Goal: Task Accomplishment & Management: Complete application form

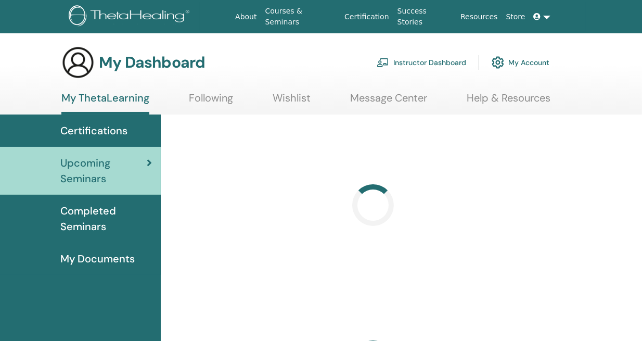
click at [431, 57] on link "Instructor Dashboard" at bounding box center [420, 62] width 89 height 23
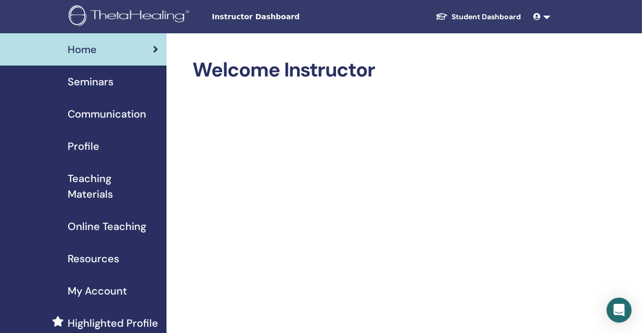
click at [115, 80] on div "Seminars" at bounding box center [83, 82] width 150 height 16
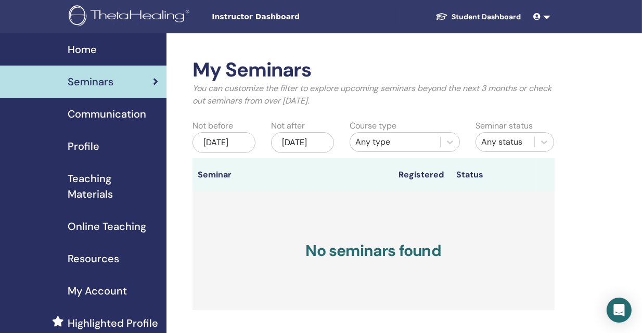
click at [96, 148] on span "Profile" at bounding box center [84, 146] width 32 height 16
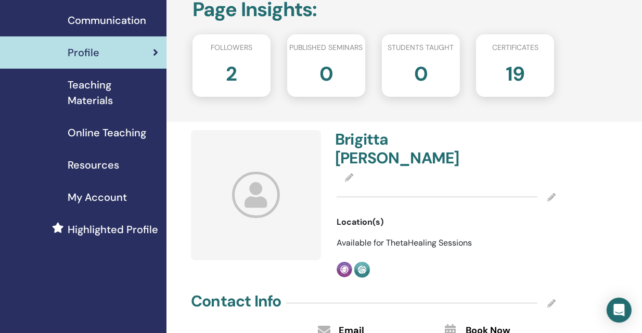
scroll to position [94, 0]
click at [550, 194] on icon at bounding box center [552, 197] width 8 height 8
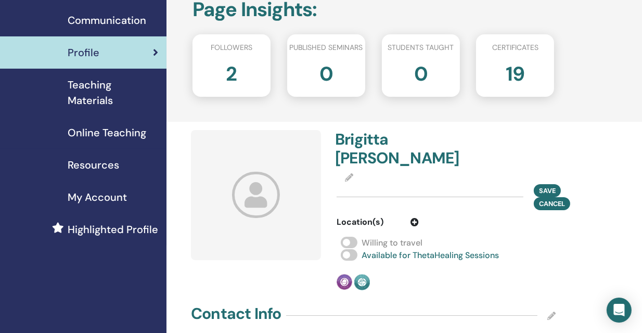
click at [550, 194] on span "Save" at bounding box center [547, 190] width 17 height 9
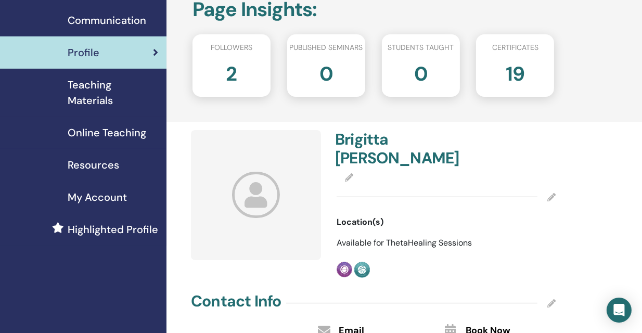
click at [348, 175] on icon at bounding box center [349, 177] width 8 height 8
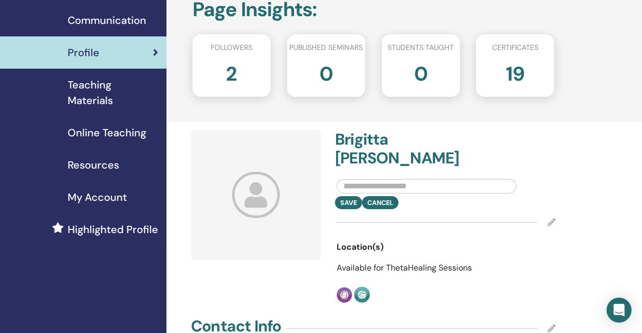
click at [431, 214] on div at bounding box center [445, 222] width 219 height 26
click at [367, 139] on h4 "Brigitta Fazekas" at bounding box center [387, 148] width 105 height 37
click at [521, 163] on div "Brigitta Fazekas" at bounding box center [446, 151] width 235 height 42
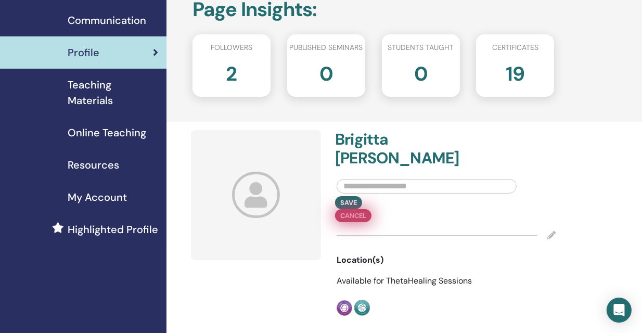
click at [373, 206] on div "Save Cancel" at bounding box center [446, 209] width 235 height 26
click at [387, 201] on div "Save Cancel" at bounding box center [446, 209] width 235 height 26
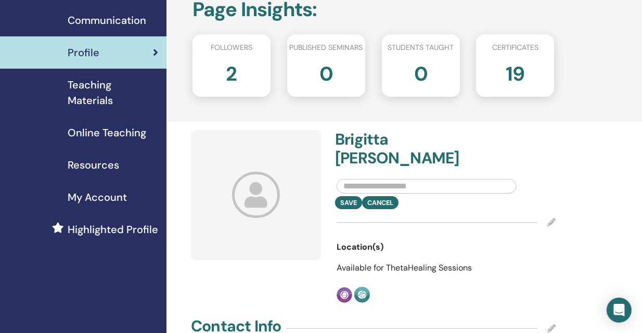
click at [553, 206] on div "Save Cancel" at bounding box center [446, 202] width 235 height 13
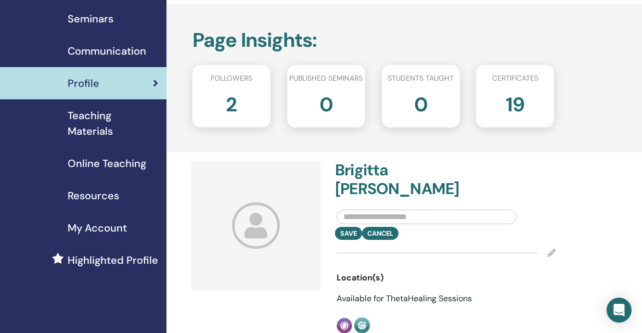
scroll to position [61, 0]
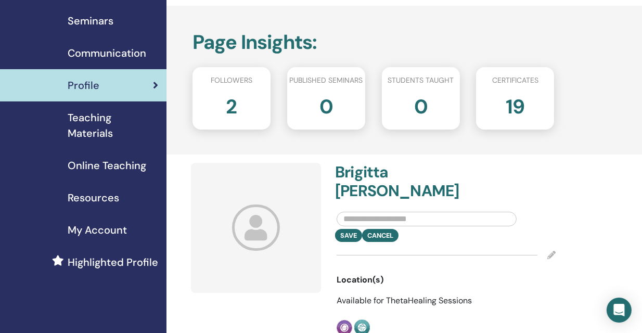
click at [122, 116] on span "Teaching Materials" at bounding box center [113, 125] width 90 height 31
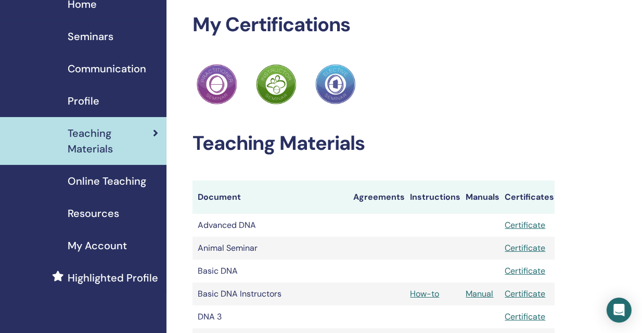
scroll to position [45, 0]
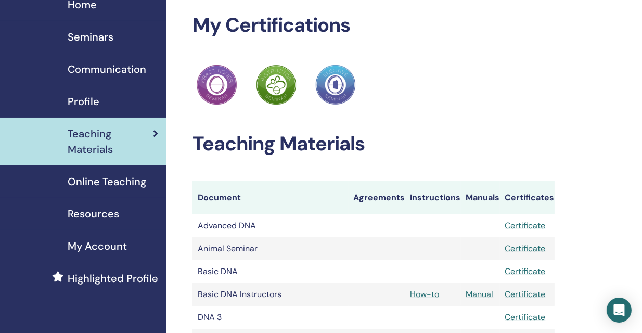
click at [121, 178] on span "Online Teaching" at bounding box center [107, 182] width 79 height 16
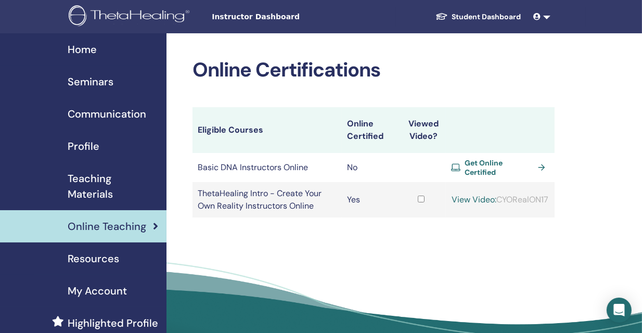
click at [510, 164] on span "Get Online Certified" at bounding box center [498, 167] width 69 height 19
click at [87, 254] on span "Resources" at bounding box center [93, 259] width 51 height 16
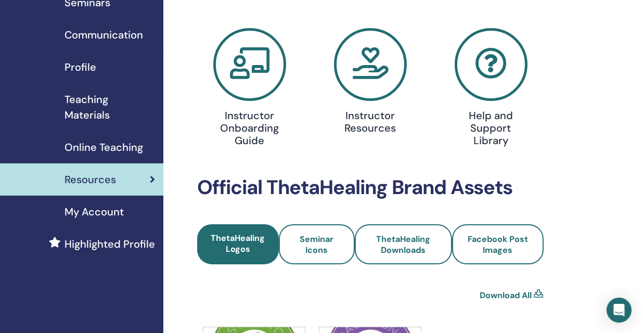
scroll to position [76, 3]
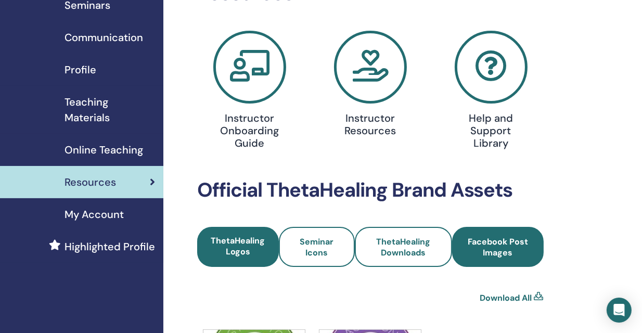
click at [477, 258] on link "Facebook Post Images" at bounding box center [498, 247] width 92 height 40
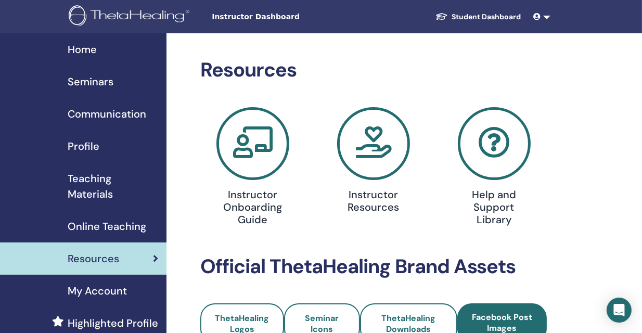
click at [111, 288] on span "My Account" at bounding box center [97, 291] width 59 height 16
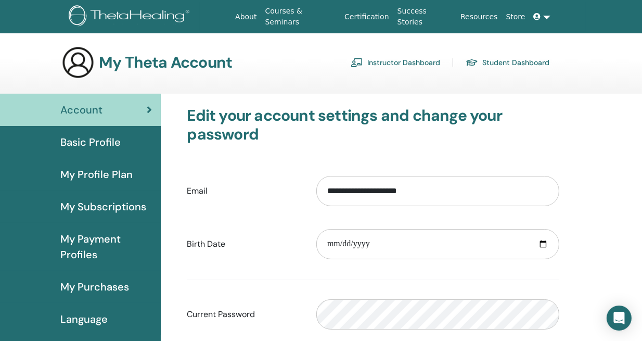
click at [76, 136] on span "Basic Profile" at bounding box center [90, 142] width 60 height 16
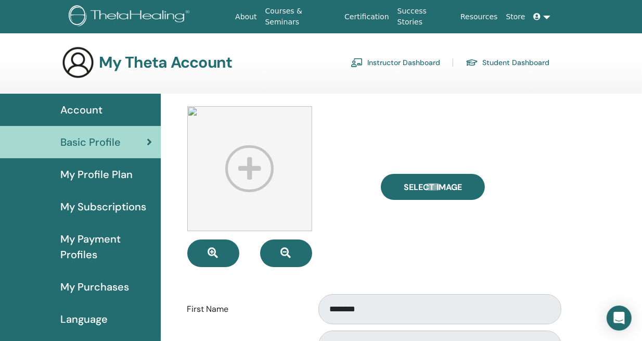
click at [402, 61] on link "Instructor Dashboard" at bounding box center [394, 62] width 89 height 17
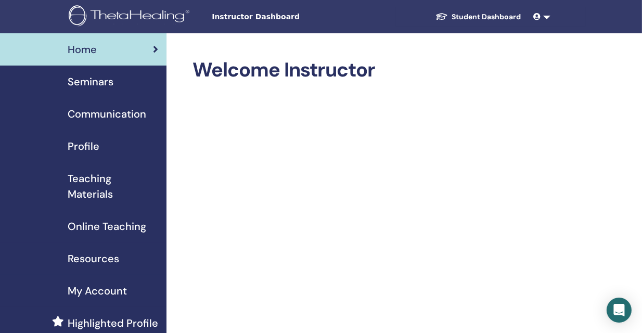
click at [103, 78] on span "Seminars" at bounding box center [91, 82] width 46 height 16
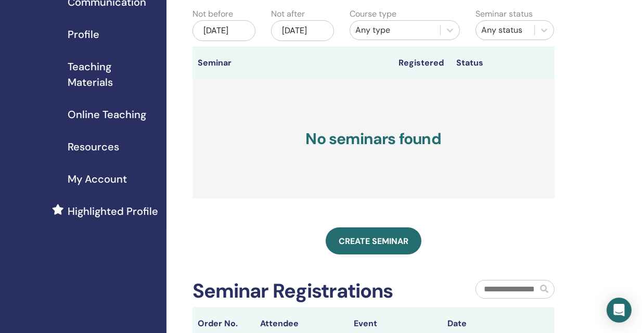
scroll to position [115, 0]
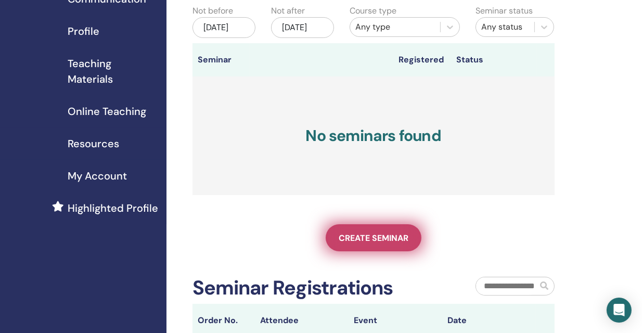
click at [365, 243] on span "Create seminar" at bounding box center [374, 237] width 70 height 11
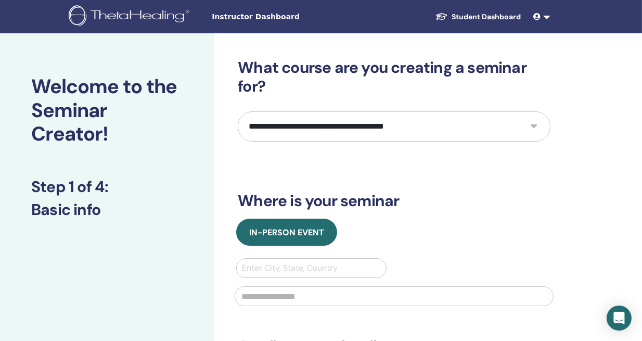
click at [389, 125] on select "**********" at bounding box center [394, 126] width 313 height 30
select select "*"
click at [238, 111] on select "**********" at bounding box center [394, 126] width 313 height 30
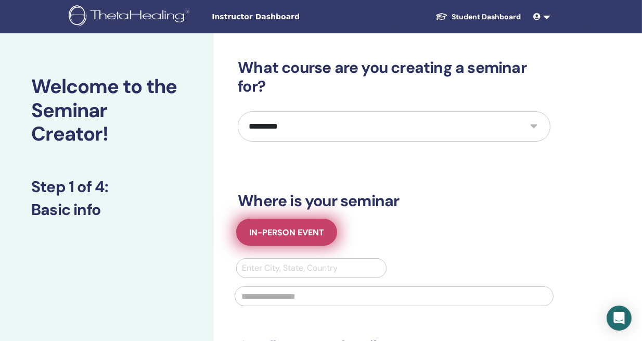
click at [305, 231] on span "In-Person Event" at bounding box center [286, 232] width 75 height 11
